Goal: Task Accomplishment & Management: Manage account settings

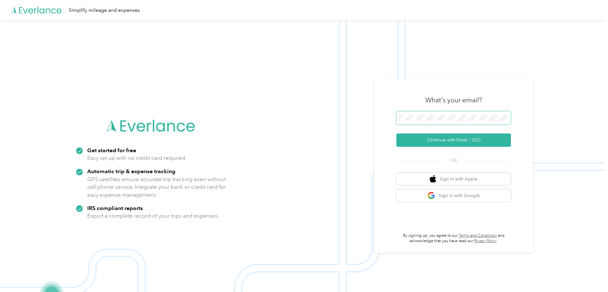
click at [396, 134] on button "Continue with Email / SSO" at bounding box center [453, 140] width 115 height 13
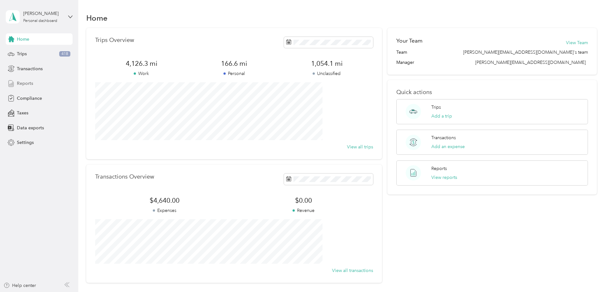
click at [37, 83] on div "Reports" at bounding box center [39, 83] width 67 height 11
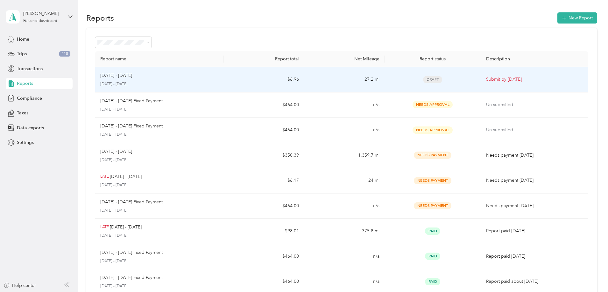
click at [330, 80] on td "27.2 mi" at bounding box center [344, 79] width 80 height 25
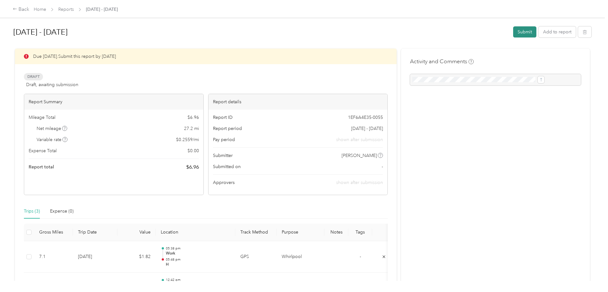
click at [513, 32] on button "Submit" at bounding box center [524, 31] width 23 height 11
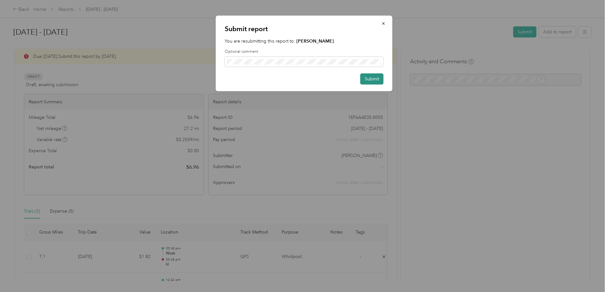
click at [373, 78] on button "Submit" at bounding box center [371, 79] width 23 height 11
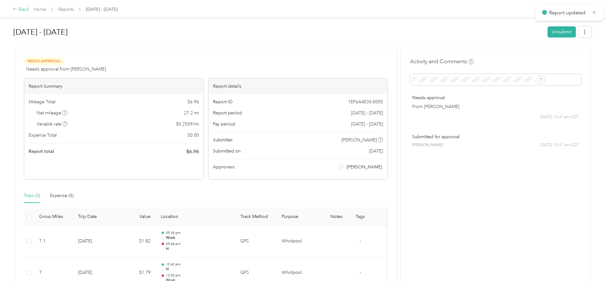
click at [29, 8] on div "Back" at bounding box center [21, 10] width 17 height 8
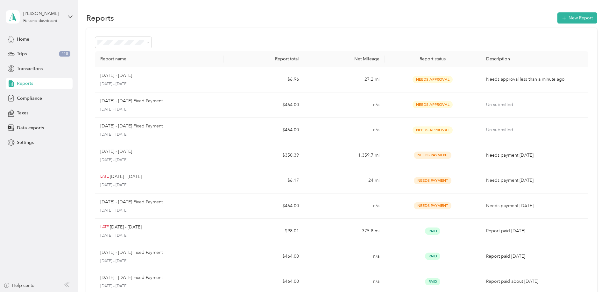
click at [577, 172] on div "Report name Report total Net Mileage Report status Description Aug 1 - 31, 2025…" at bounding box center [341, 187] width 511 height 319
click at [575, 172] on div "Report name Report total Net Mileage Report status Description Aug 1 - 31, 2025…" at bounding box center [341, 187] width 511 height 319
click at [47, 55] on div "Trips 418" at bounding box center [39, 53] width 67 height 11
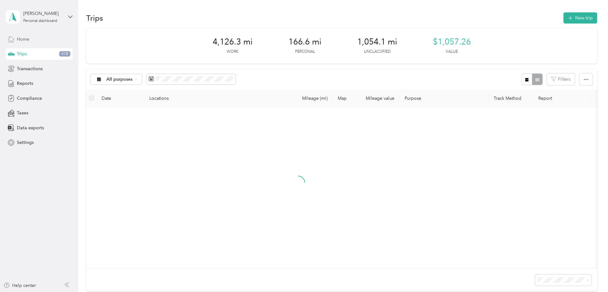
click at [42, 41] on div "Home" at bounding box center [39, 38] width 67 height 11
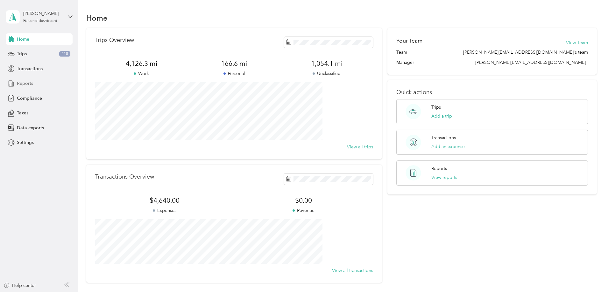
click at [31, 81] on span "Reports" at bounding box center [25, 83] width 16 height 7
